Goal: Task Accomplishment & Management: Manage account settings

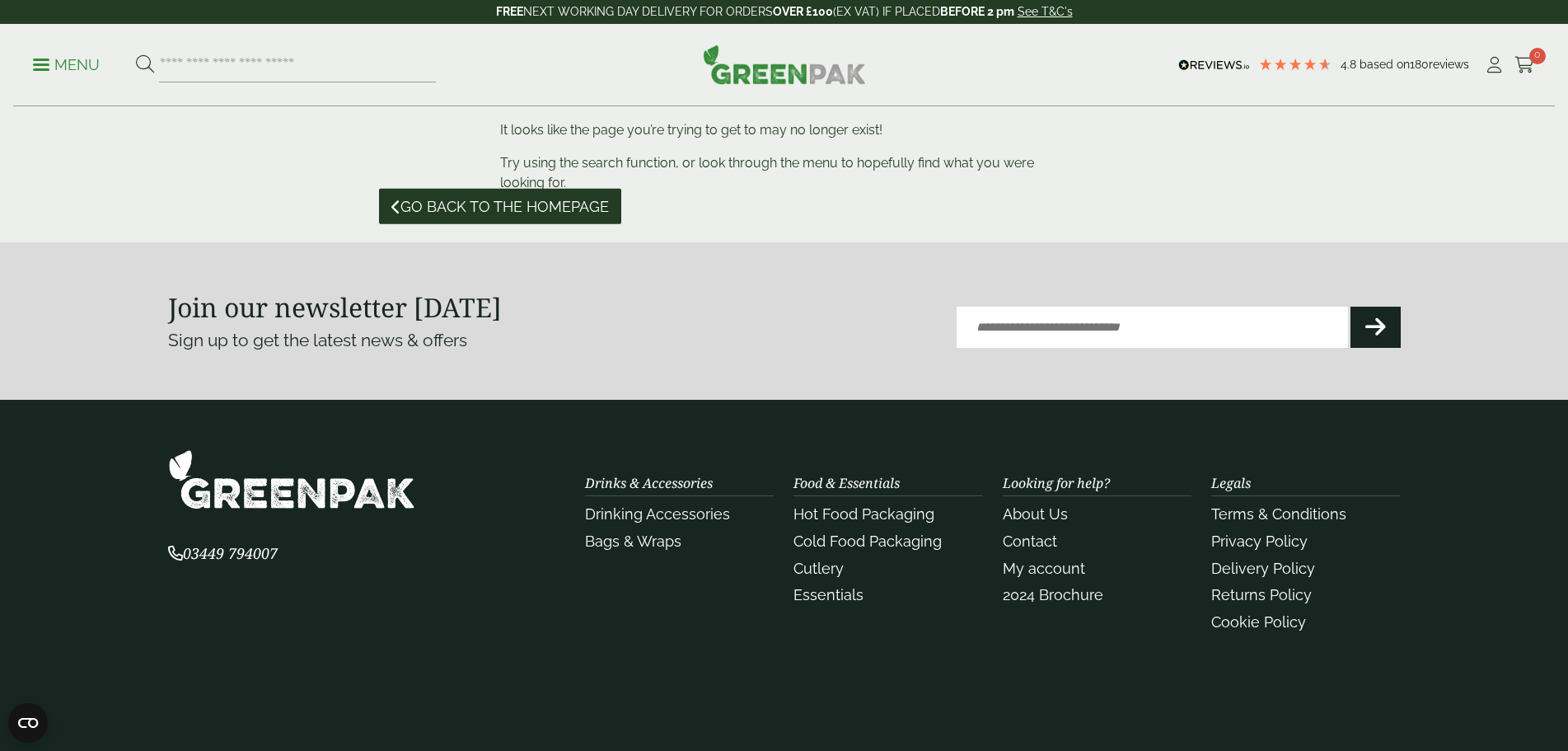
click at [539, 206] on span "Go back to the homepage" at bounding box center [505, 207] width 209 height 18
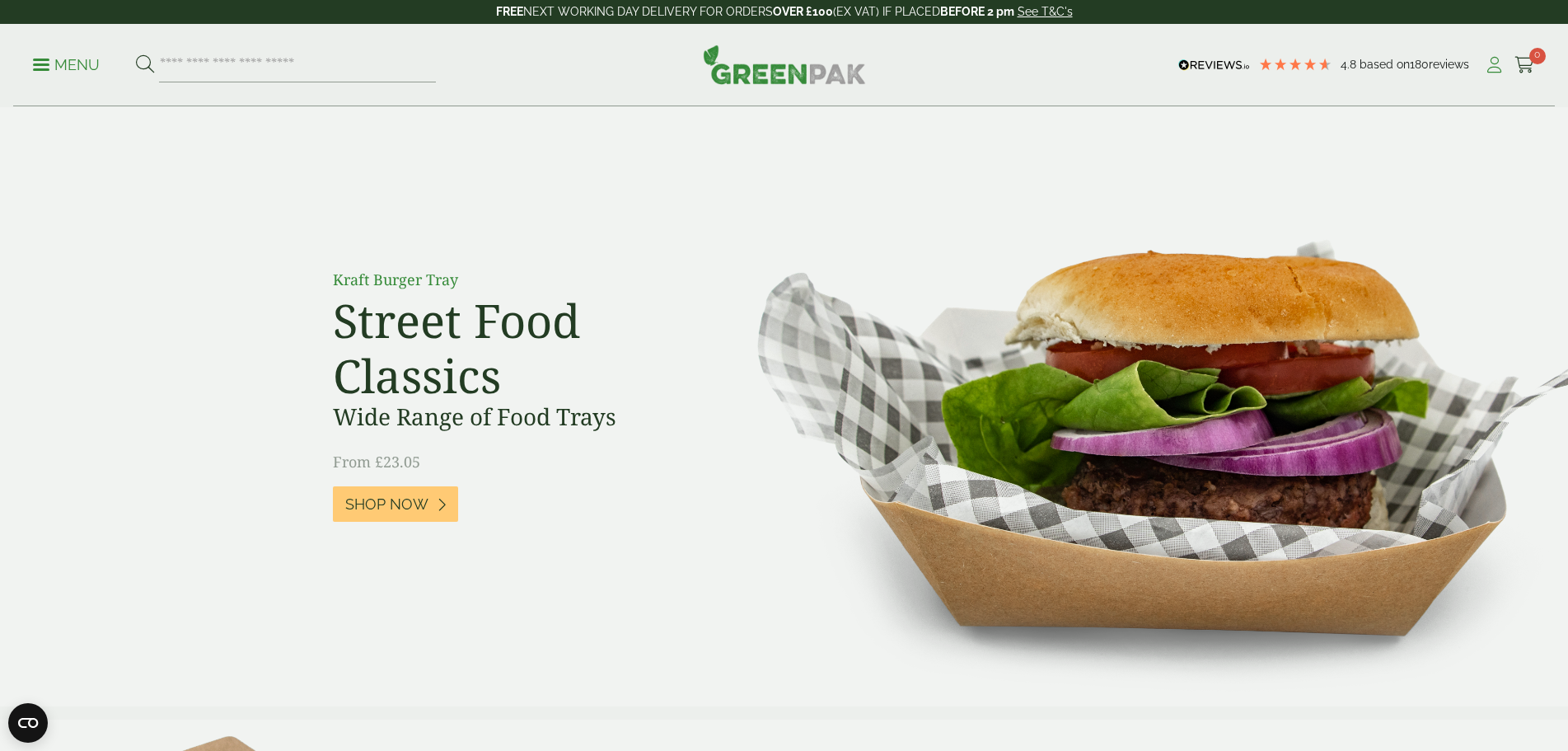
click at [1486, 68] on icon at bounding box center [1495, 65] width 21 height 16
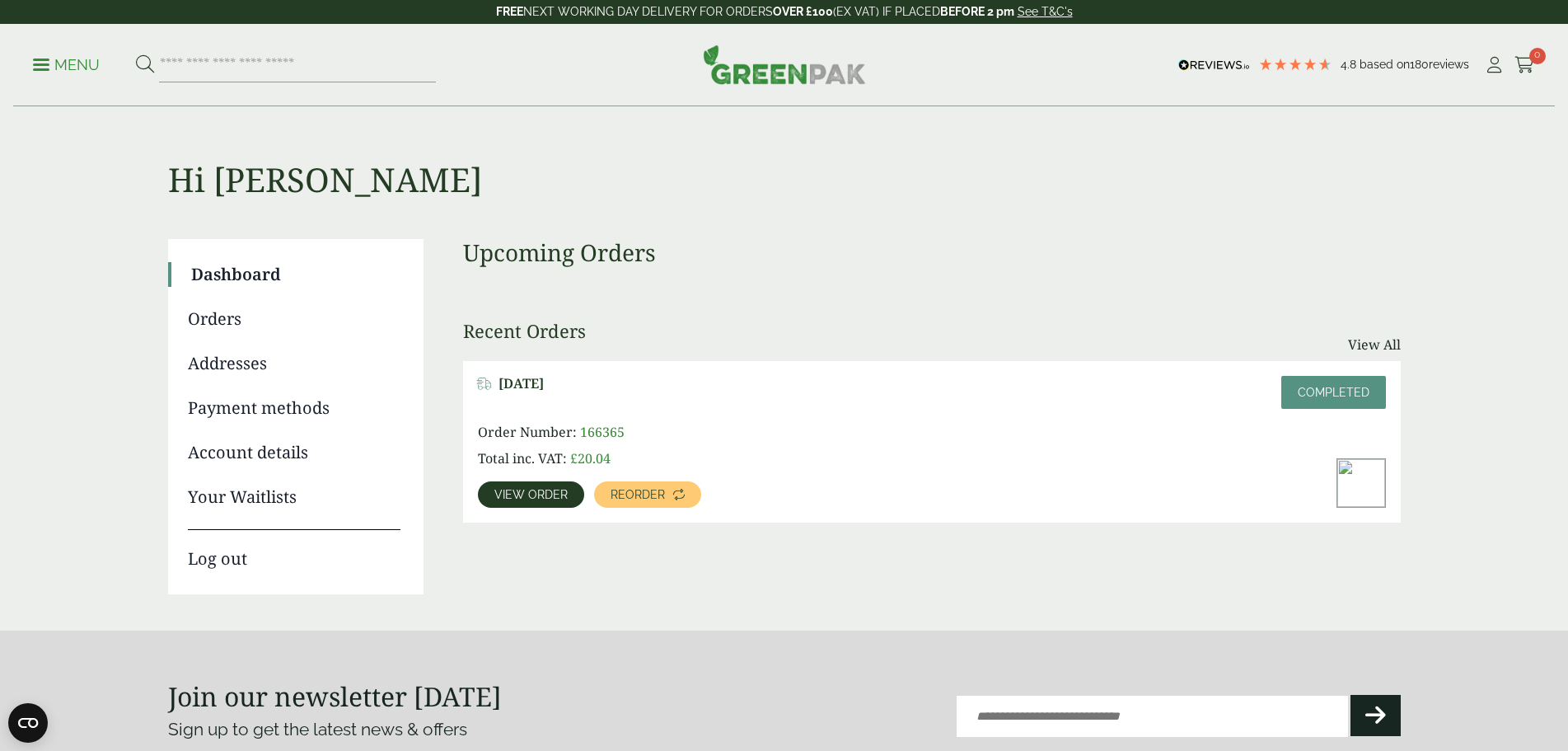
click at [568, 489] on span "View order" at bounding box center [531, 494] width 73 height 12
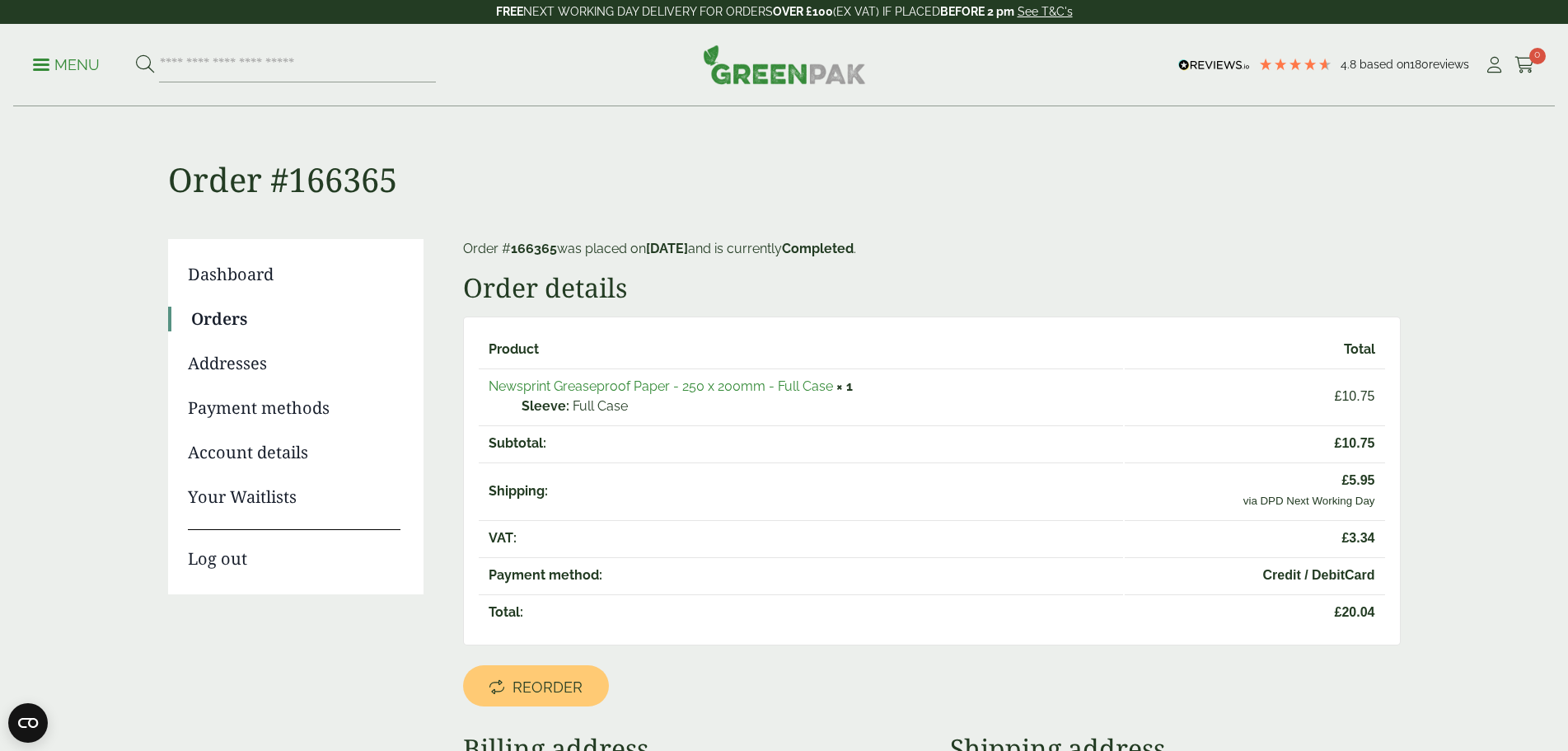
click at [239, 402] on link "Payment methods" at bounding box center [294, 407] width 212 height 24
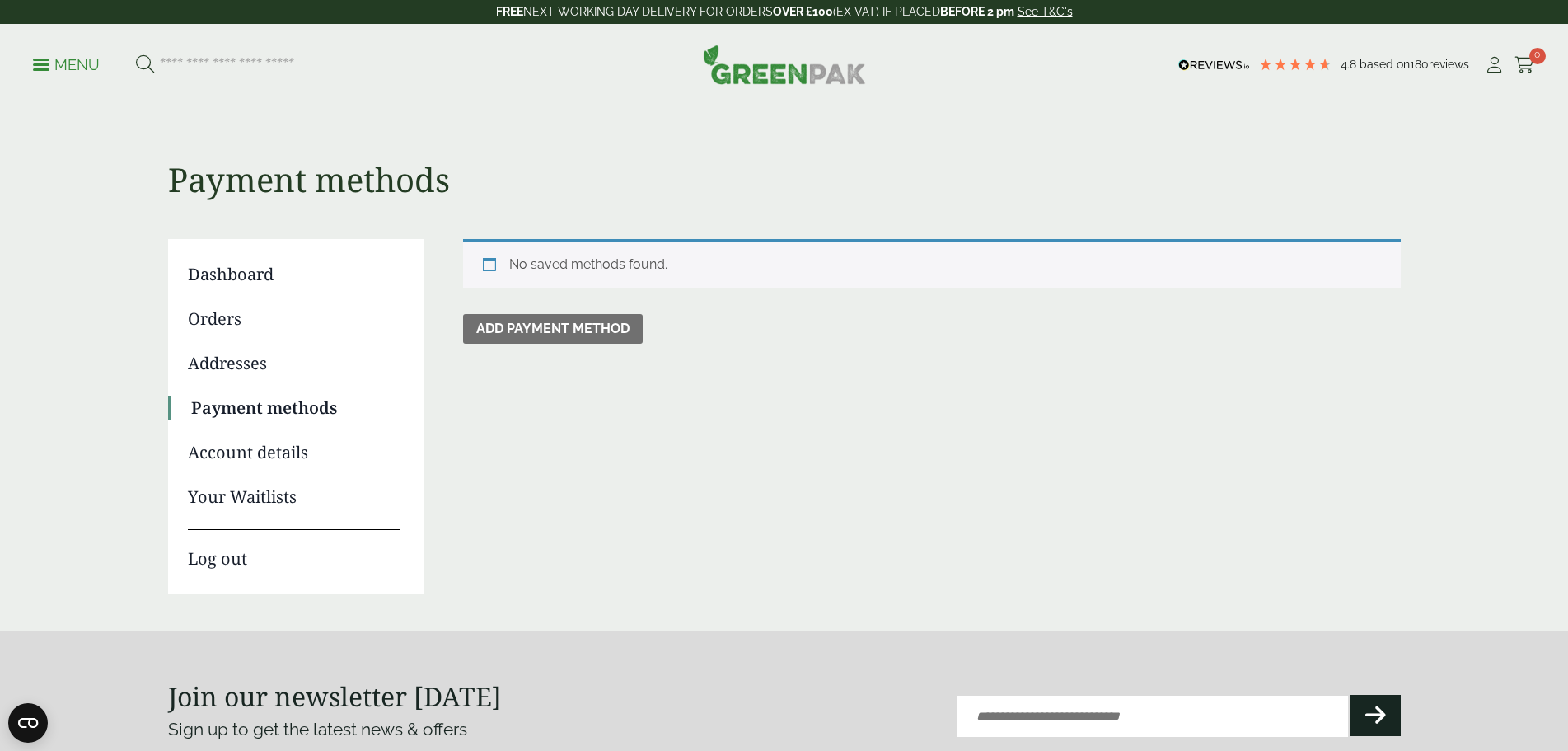
click at [239, 454] on link "Account details" at bounding box center [294, 452] width 212 height 24
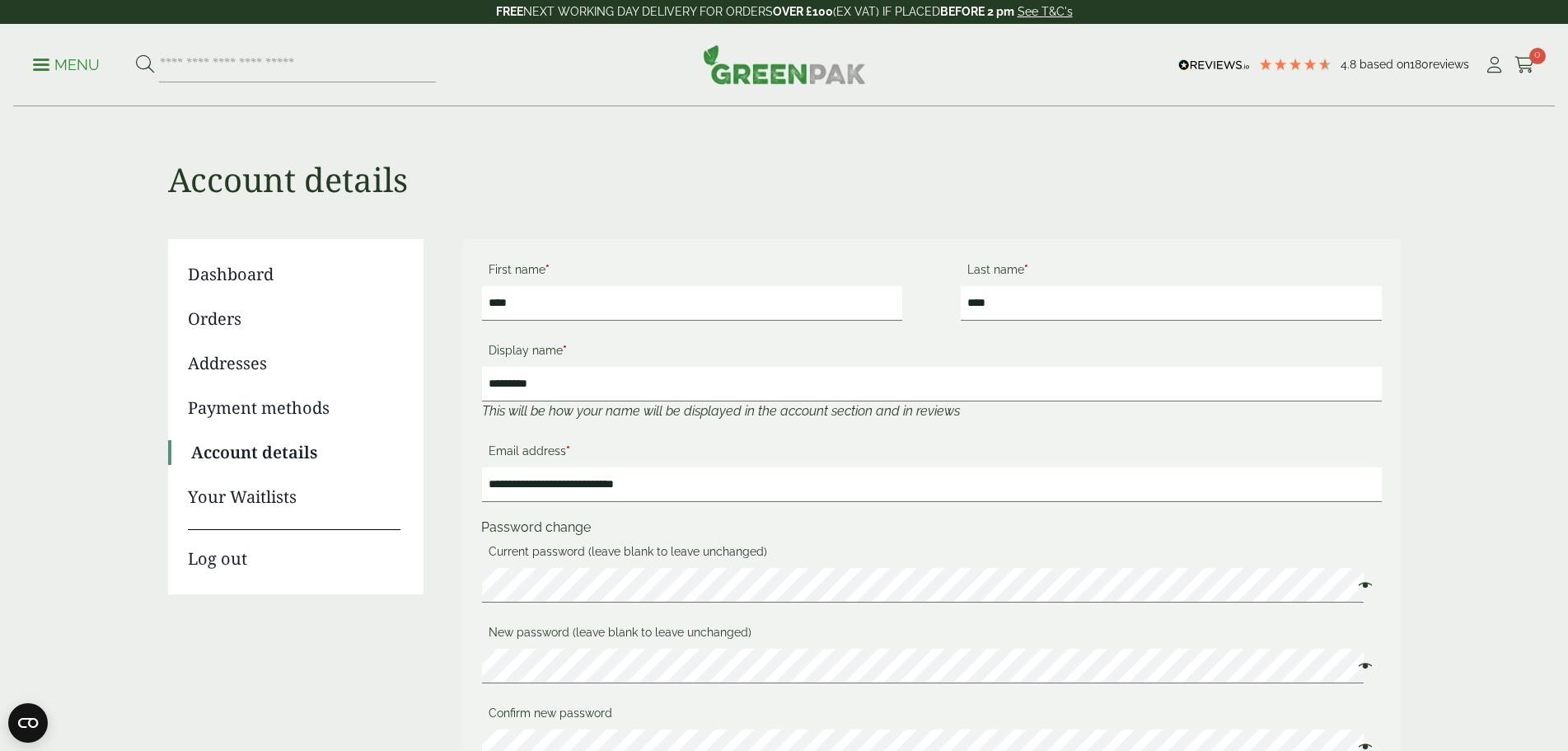
click at [219, 317] on link "Orders" at bounding box center [294, 318] width 212 height 24
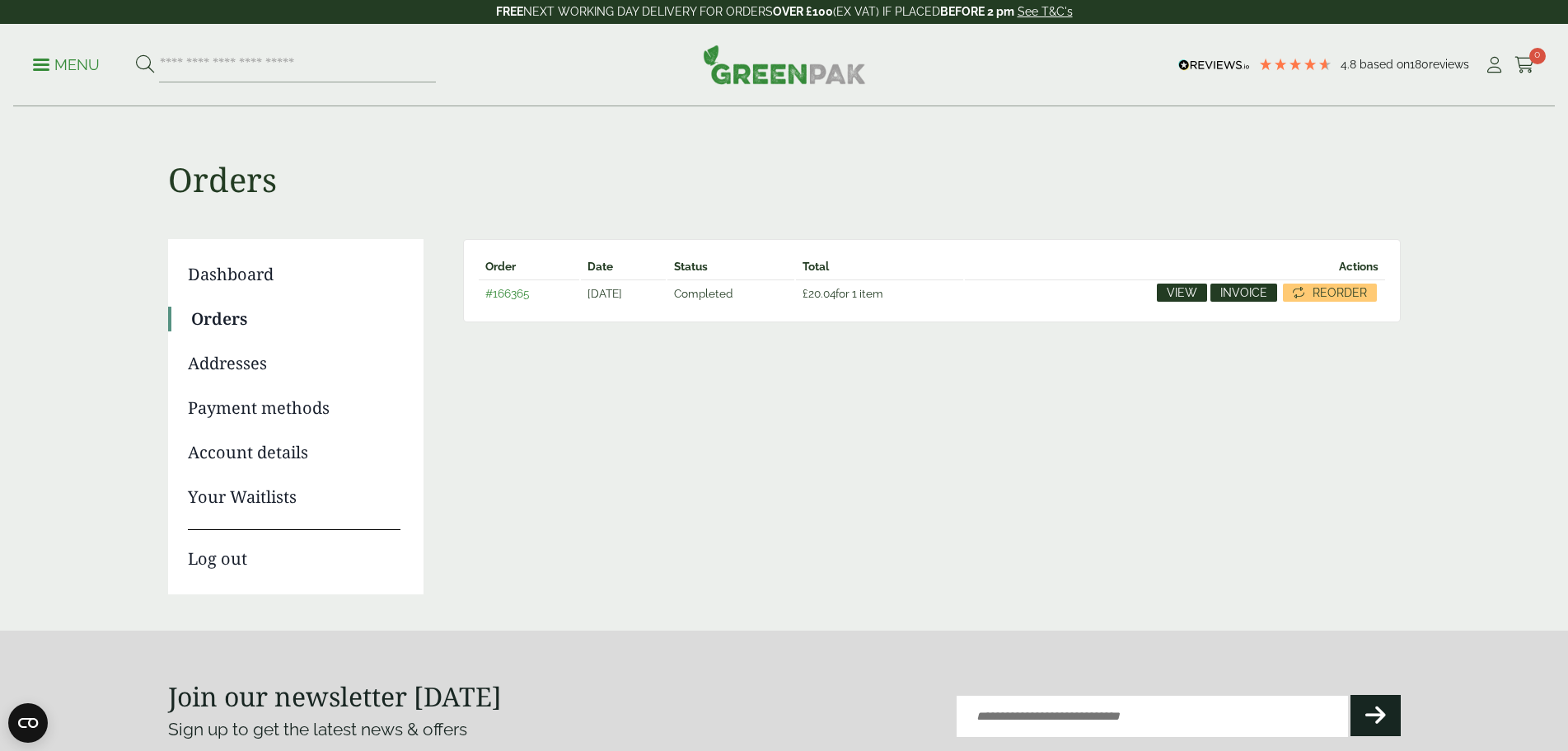
click at [1253, 294] on span "Invoice" at bounding box center [1244, 292] width 47 height 12
